Goal: Task Accomplishment & Management: Complete application form

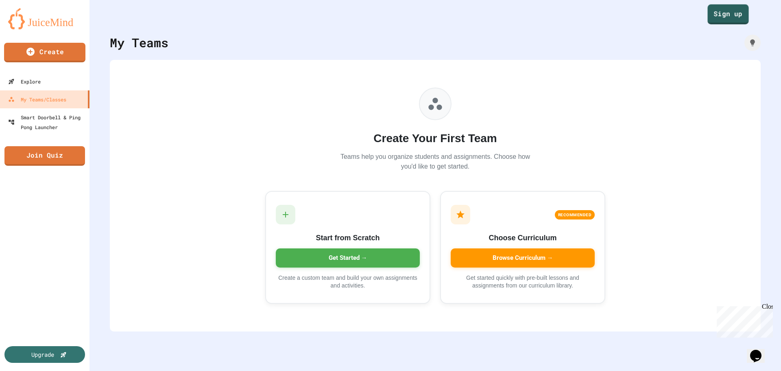
click at [721, 12] on link "Sign up" at bounding box center [727, 14] width 41 height 20
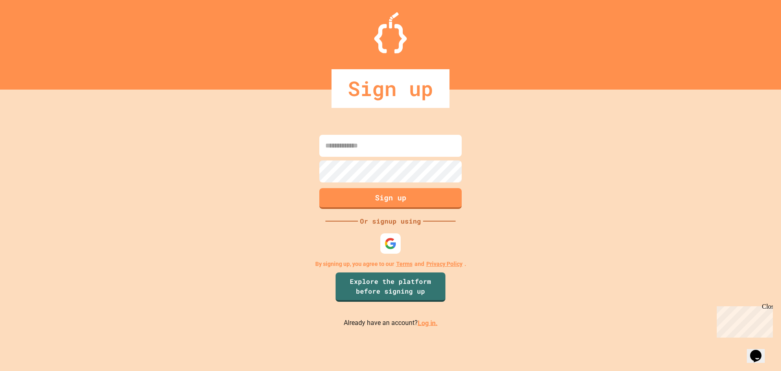
click at [426, 326] on link "Log in." at bounding box center [428, 323] width 20 height 8
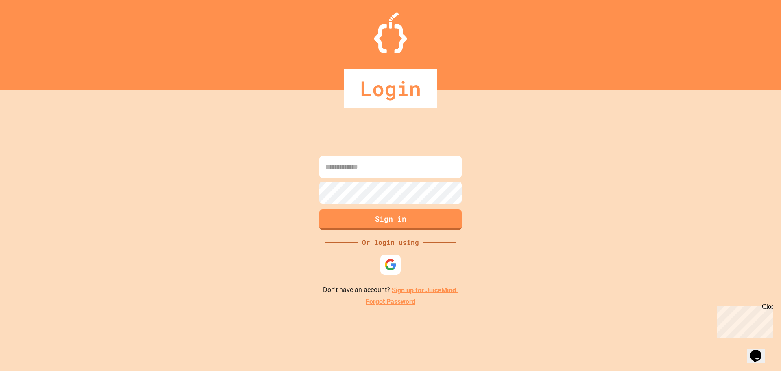
click at [379, 165] on input at bounding box center [390, 167] width 142 height 22
click at [388, 261] on img at bounding box center [390, 264] width 13 height 13
